Goal: Submit feedback/report problem

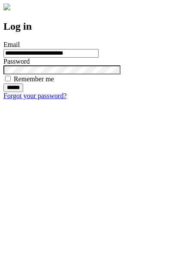
type input "**********"
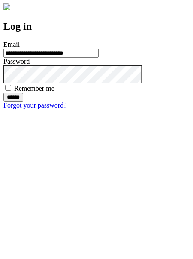
click at [23, 101] on input "******" at bounding box center [13, 97] width 20 height 9
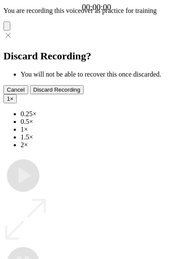
type input "**********"
